Goal: Task Accomplishment & Management: Complete application form

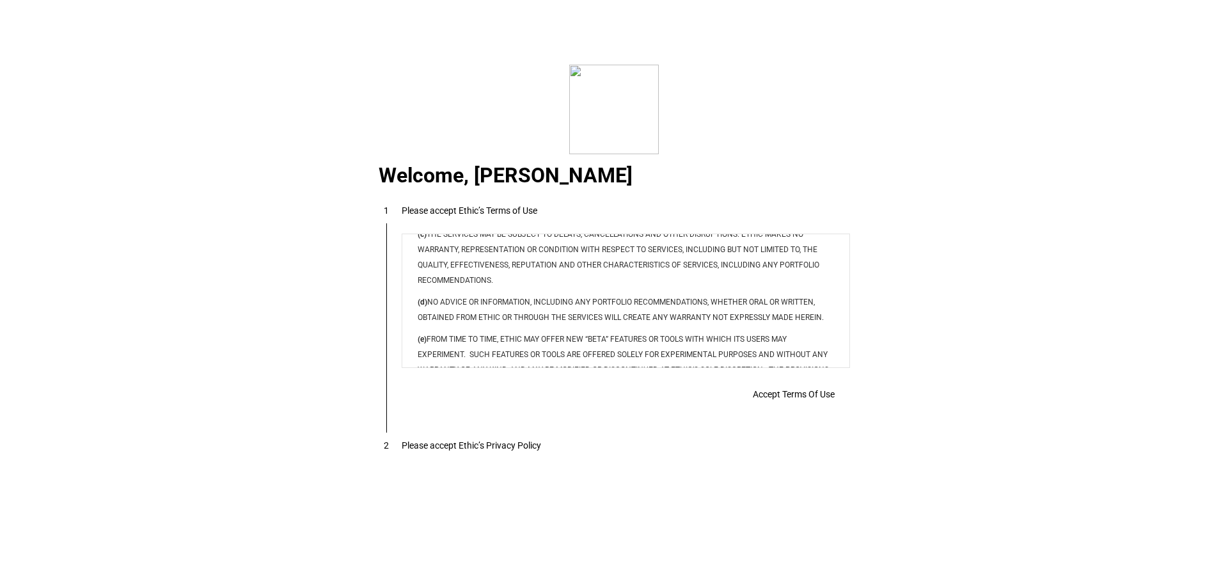
scroll to position [10359, 0]
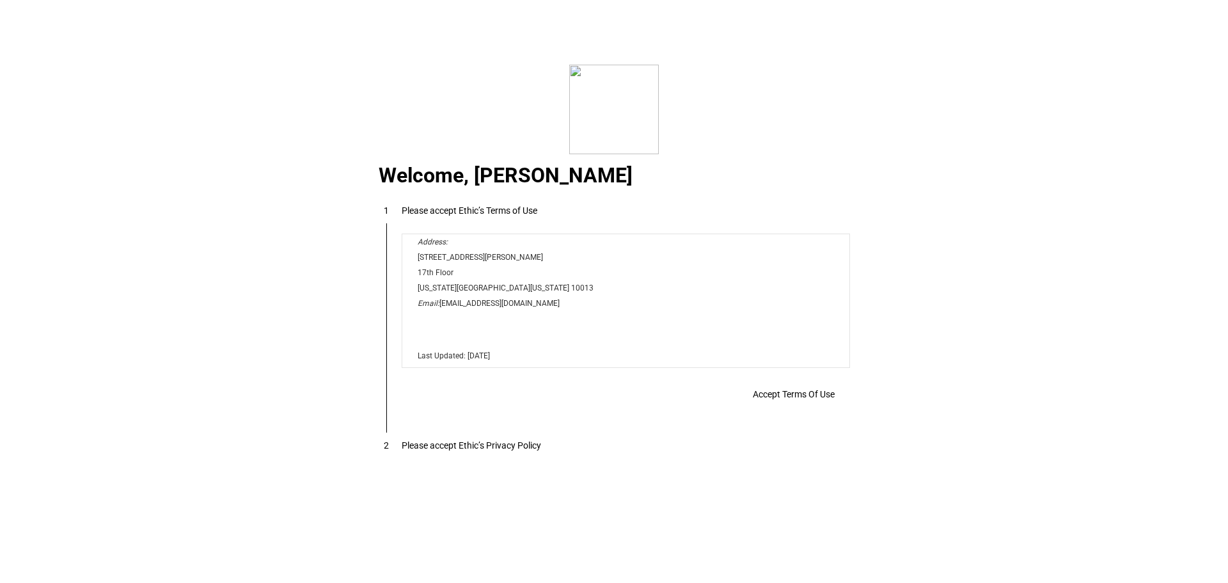
click at [809, 397] on span "Accept Terms Of Use" at bounding box center [794, 394] width 82 height 10
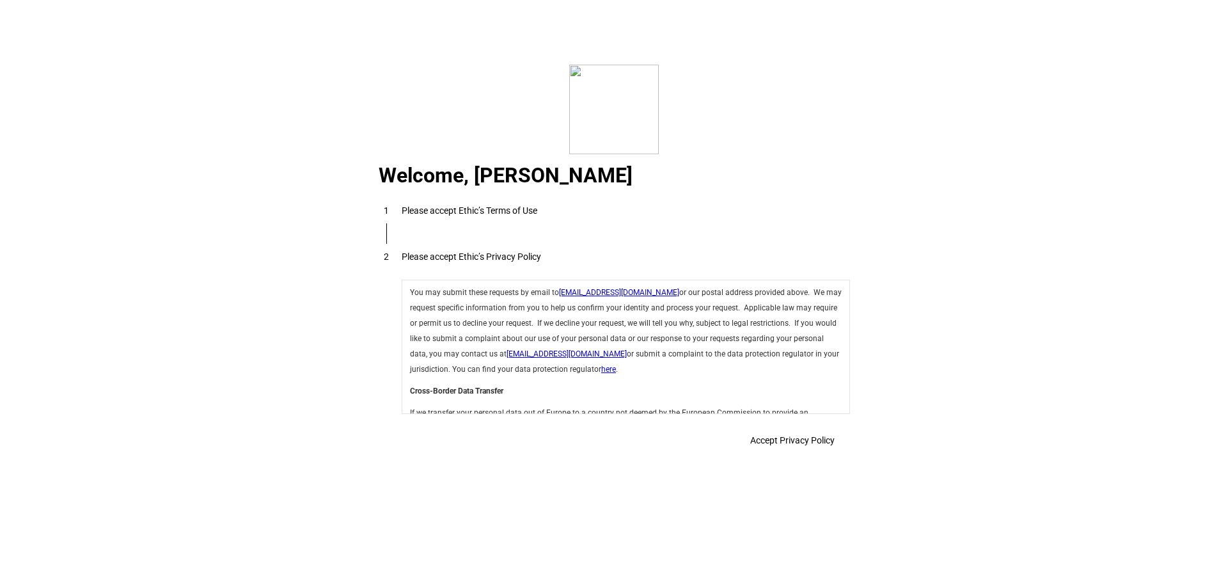
scroll to position [4553, 0]
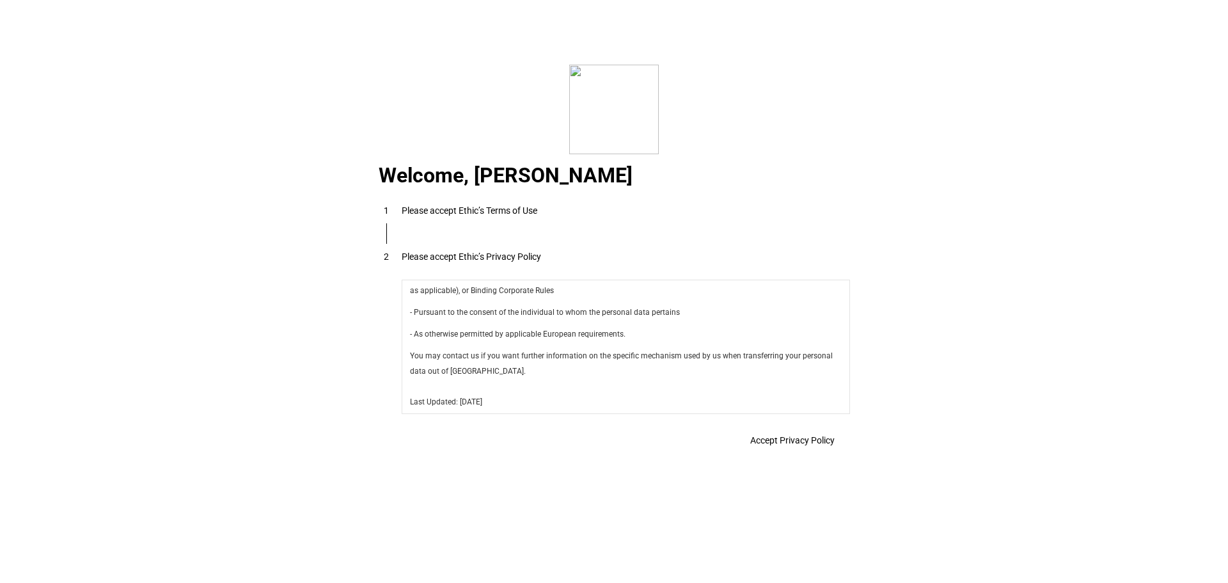
drag, startPoint x: 842, startPoint y: 297, endPoint x: 1228, endPoint y: 711, distance: 566.6
click at [812, 453] on span at bounding box center [792, 440] width 115 height 31
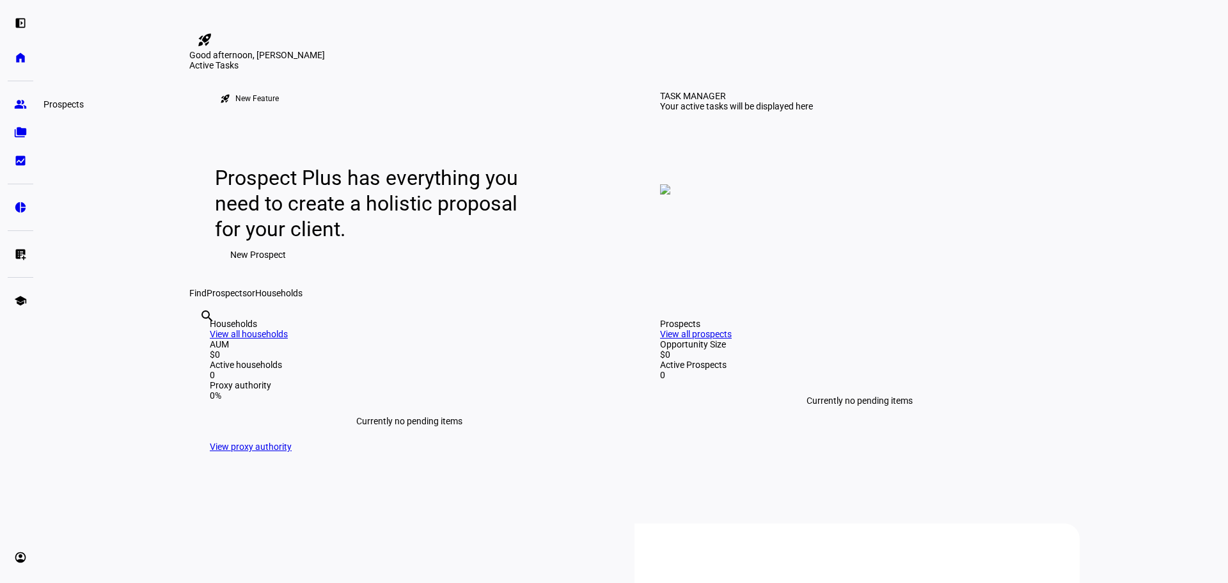
click at [31, 104] on link "group Prospects" at bounding box center [21, 104] width 26 height 26
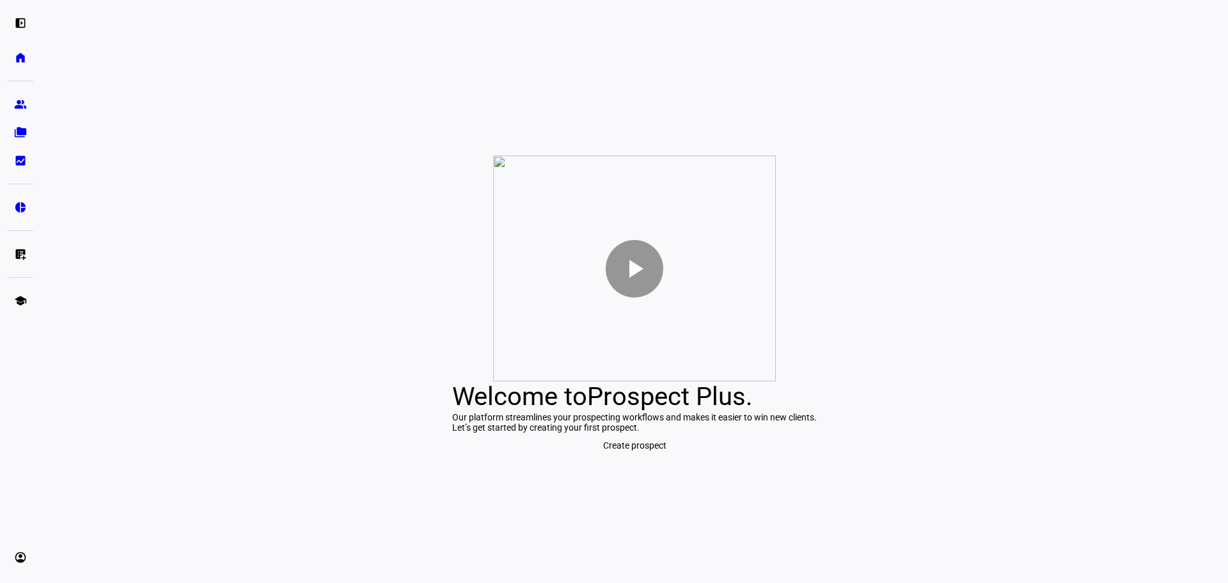
click at [660, 458] on span "Create prospect" at bounding box center [634, 445] width 63 height 26
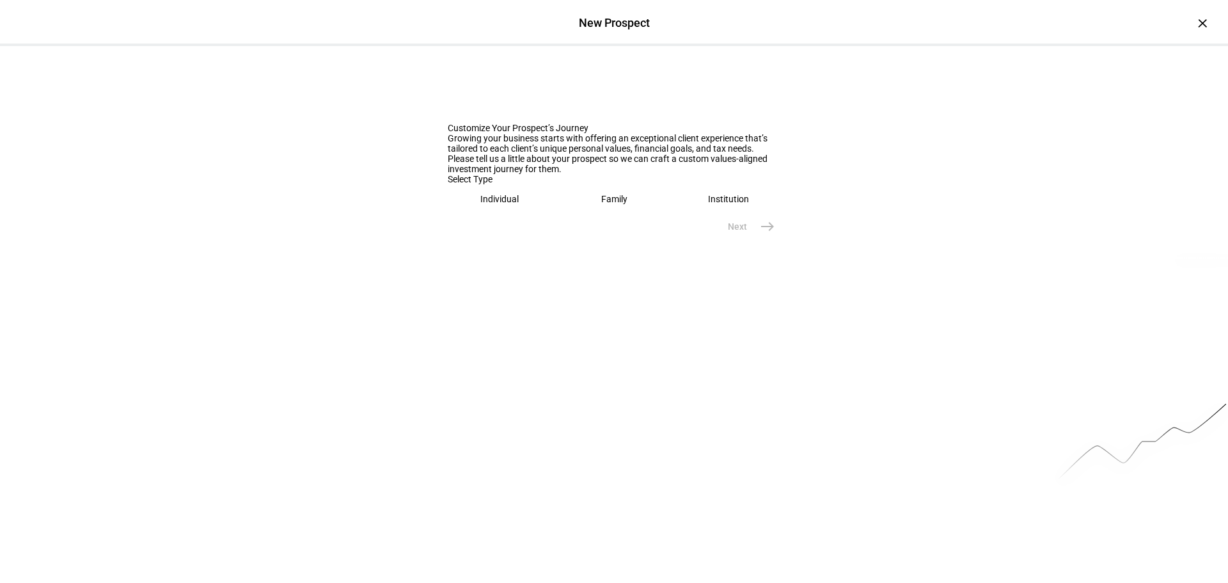
click at [644, 214] on eth-mega-radio-button "Family" at bounding box center [614, 198] width 104 height 29
